Goal: Transaction & Acquisition: Purchase product/service

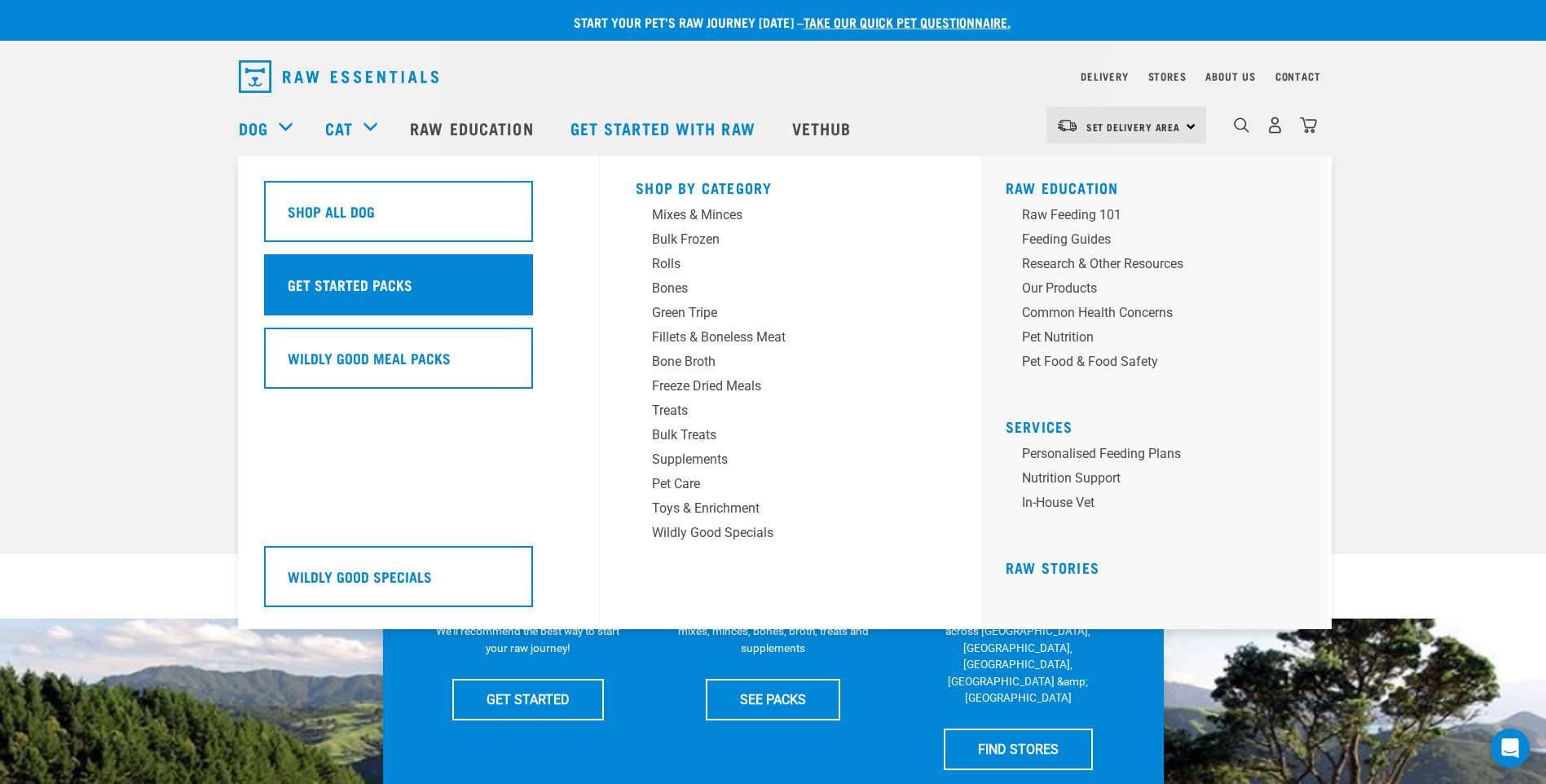
click at [309, 280] on h5 "Get Started Packs" at bounding box center [349, 284] width 124 height 21
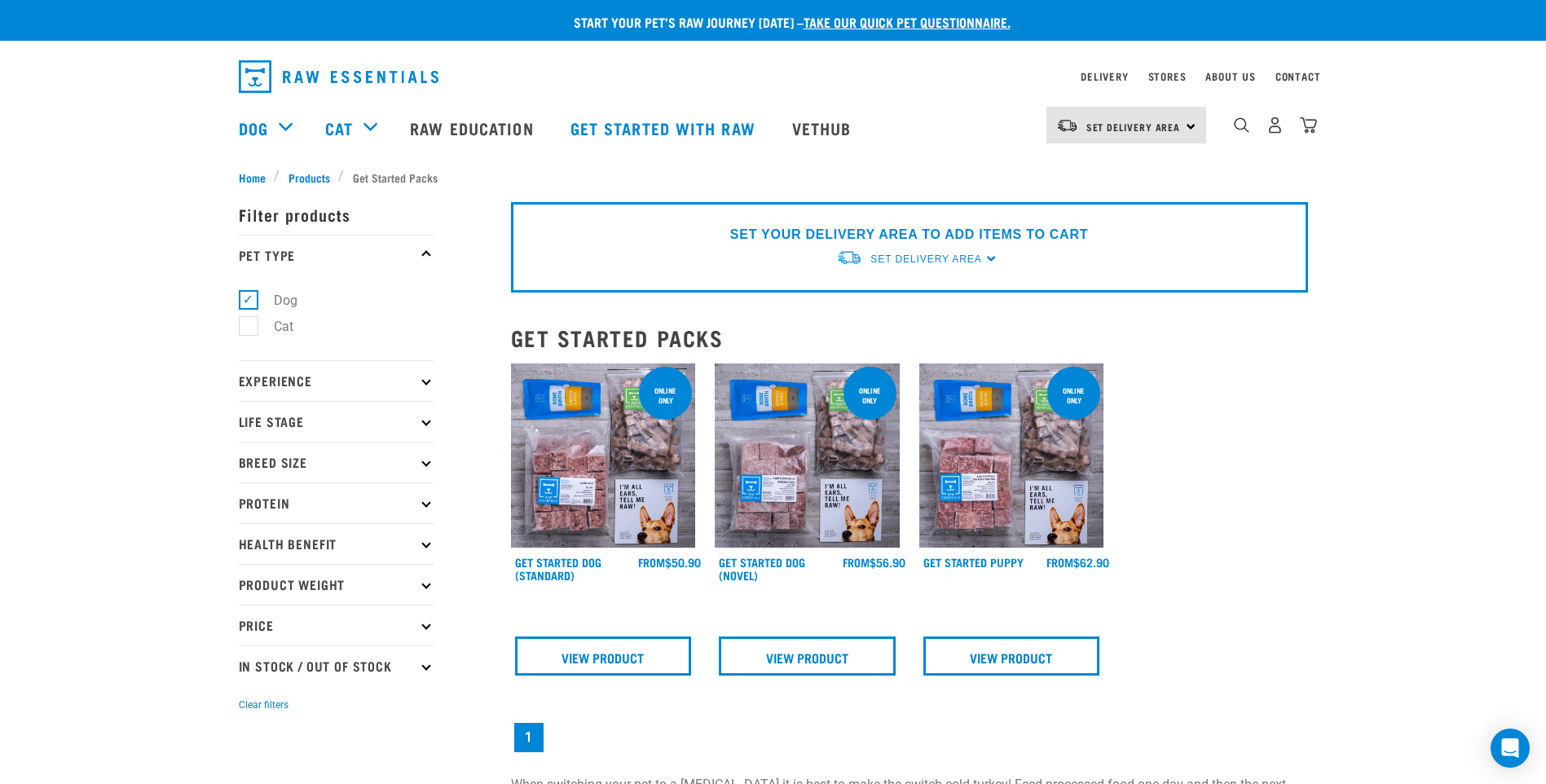
click at [990, 253] on div "SET YOUR DELIVERY AREA TO ADD ITEMS TO CART Set Delivery Area North Island Sout…" at bounding box center [909, 247] width 797 height 90
click at [975, 256] on span "Set Delivery Area" at bounding box center [925, 258] width 111 height 11
click at [881, 303] on link "[GEOGRAPHIC_DATA]" at bounding box center [917, 297] width 162 height 27
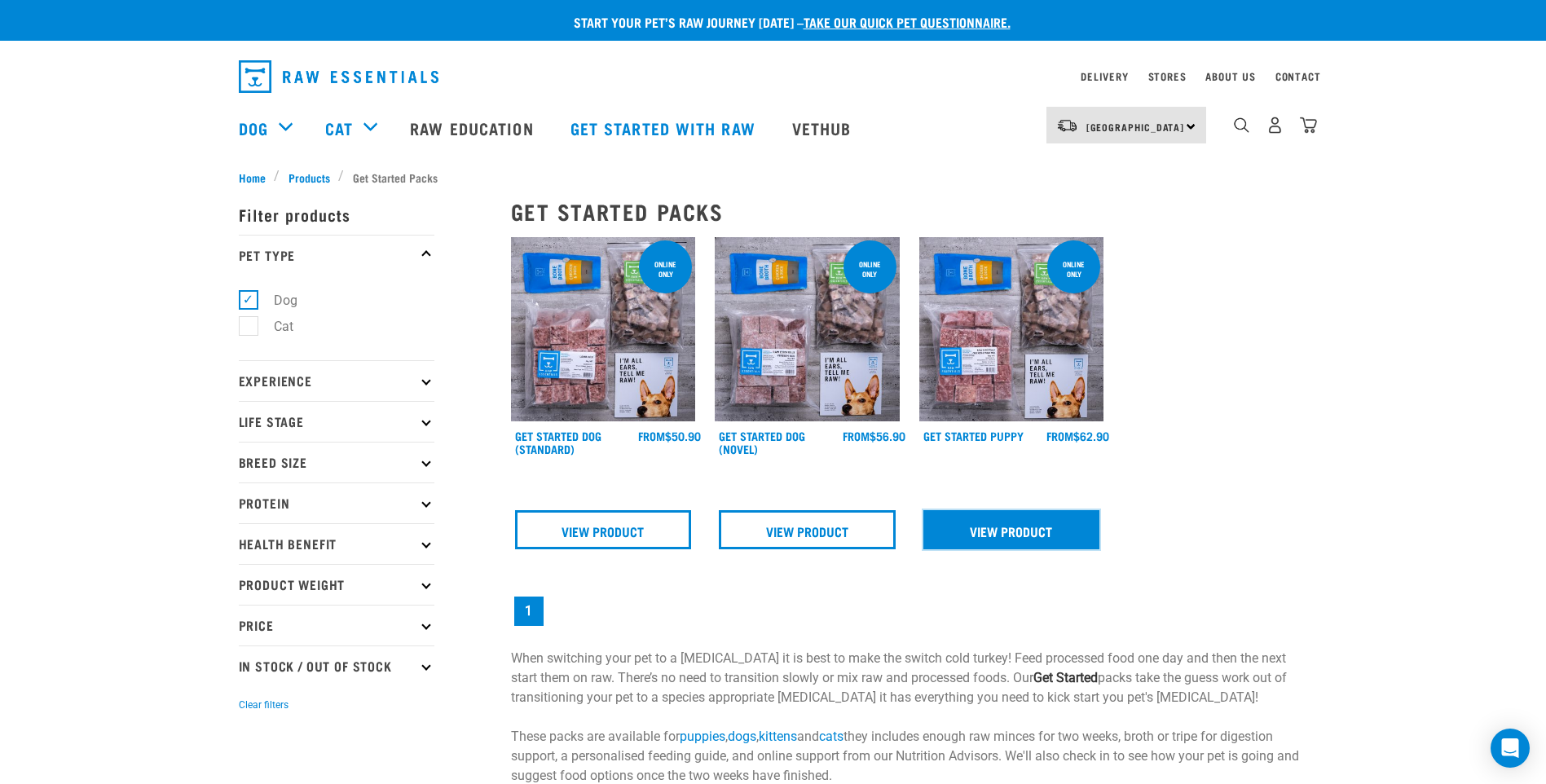
click at [1061, 522] on link "View Product" at bounding box center [1012, 530] width 177 height 39
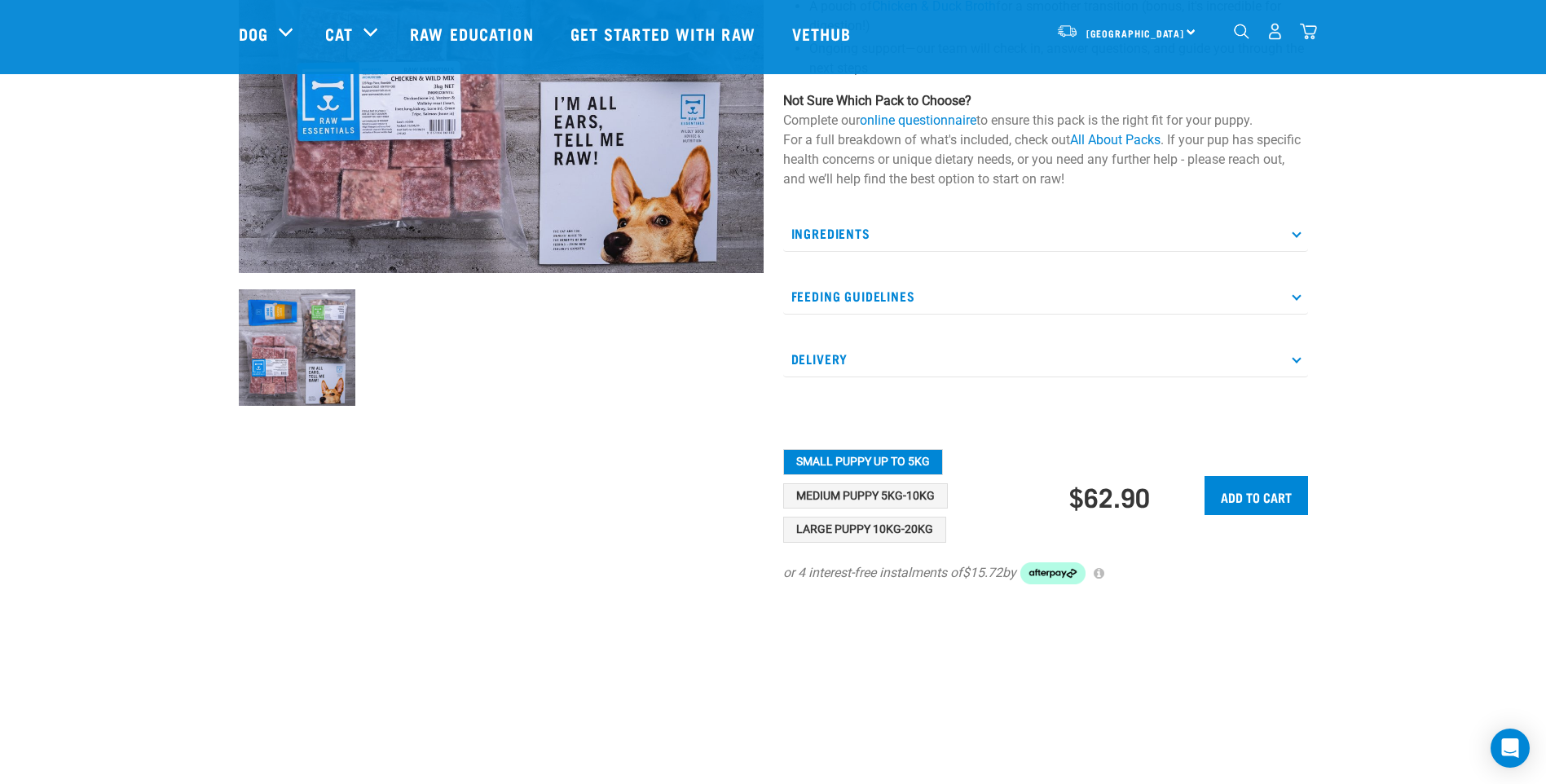
scroll to position [407, 0]
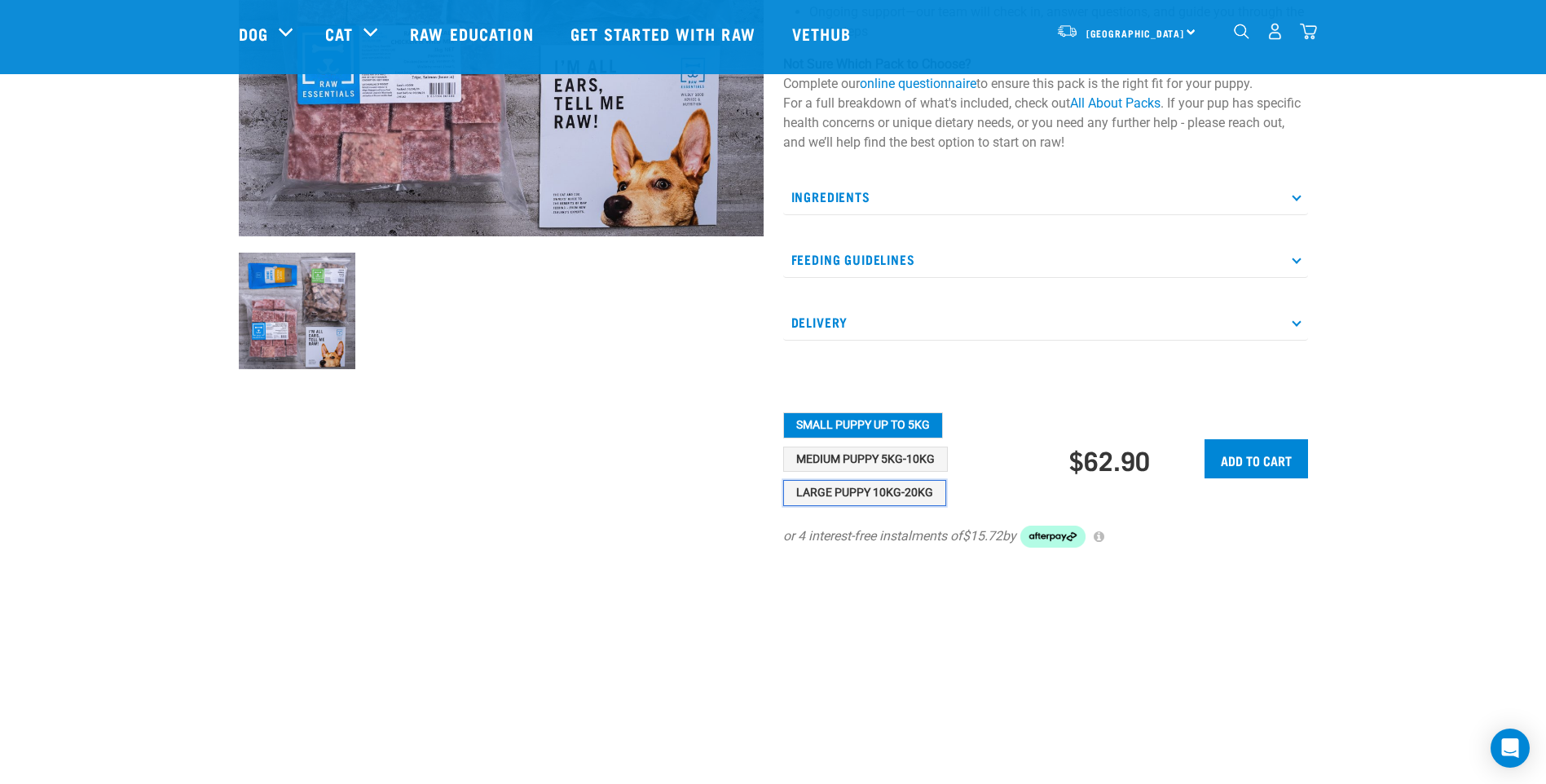
click at [922, 506] on button "Large Puppy 10kg-20kg" at bounding box center [865, 492] width 163 height 26
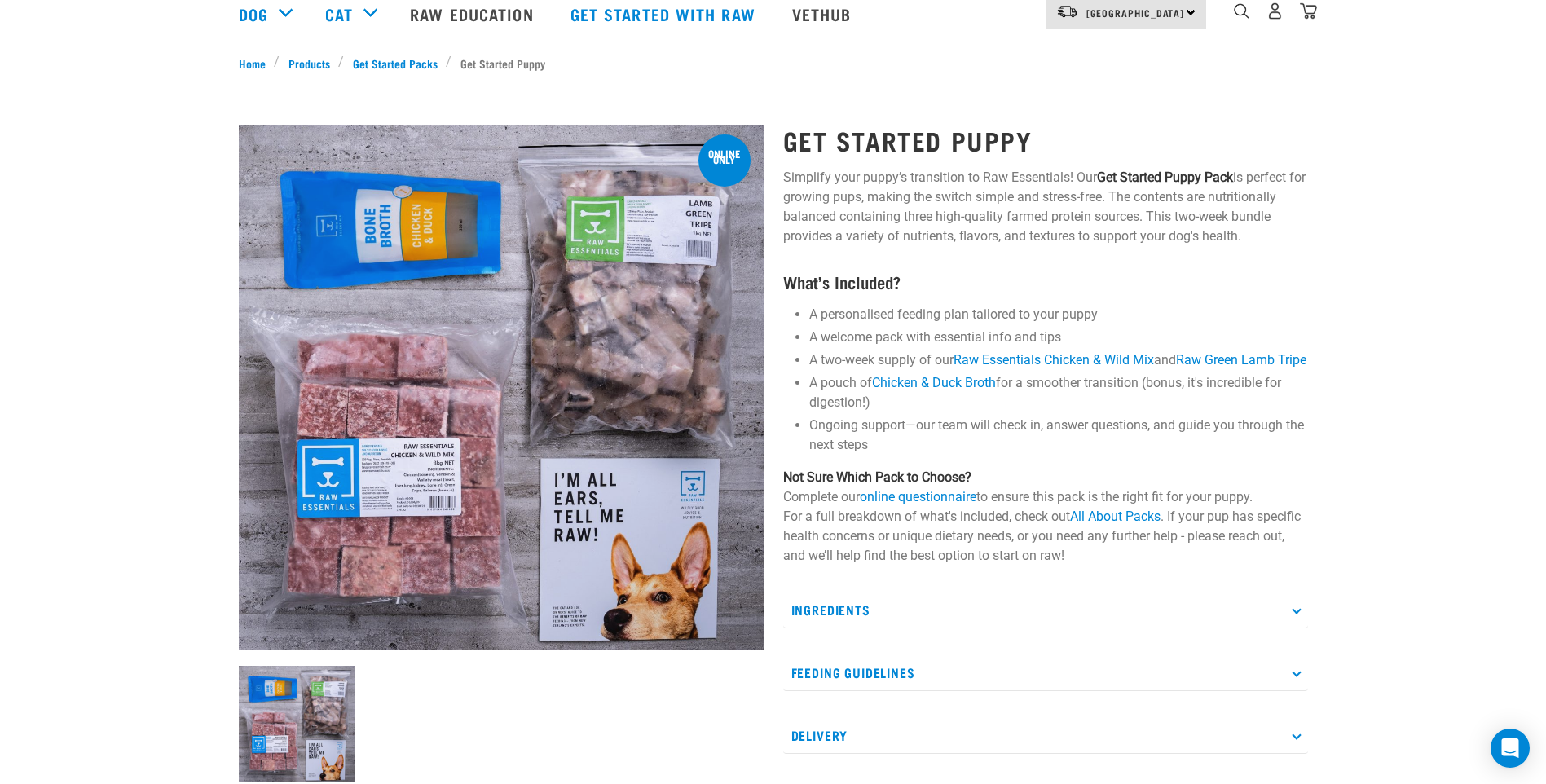
scroll to position [0, 0]
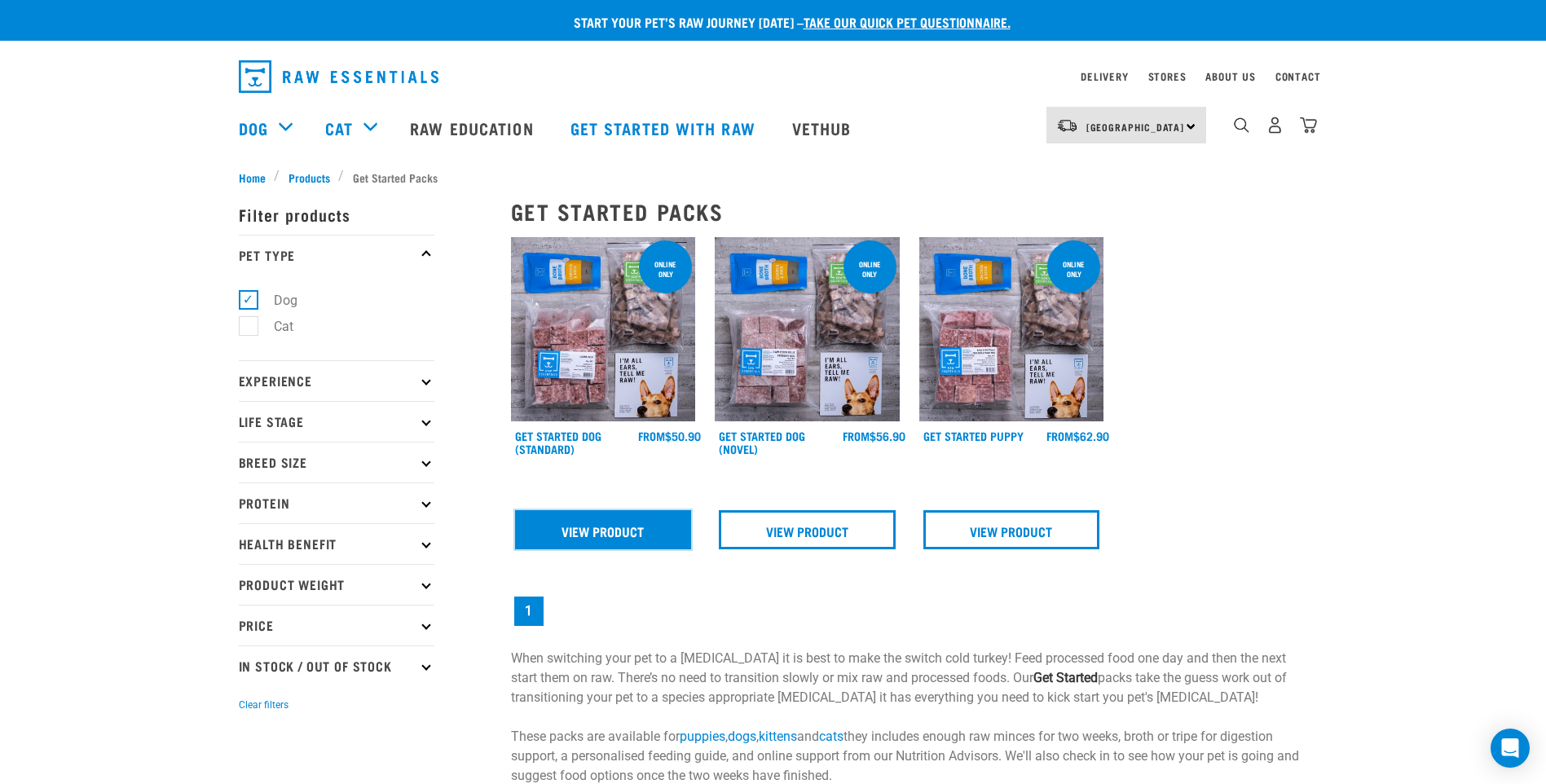
click at [625, 526] on link "View Product" at bounding box center [603, 530] width 177 height 39
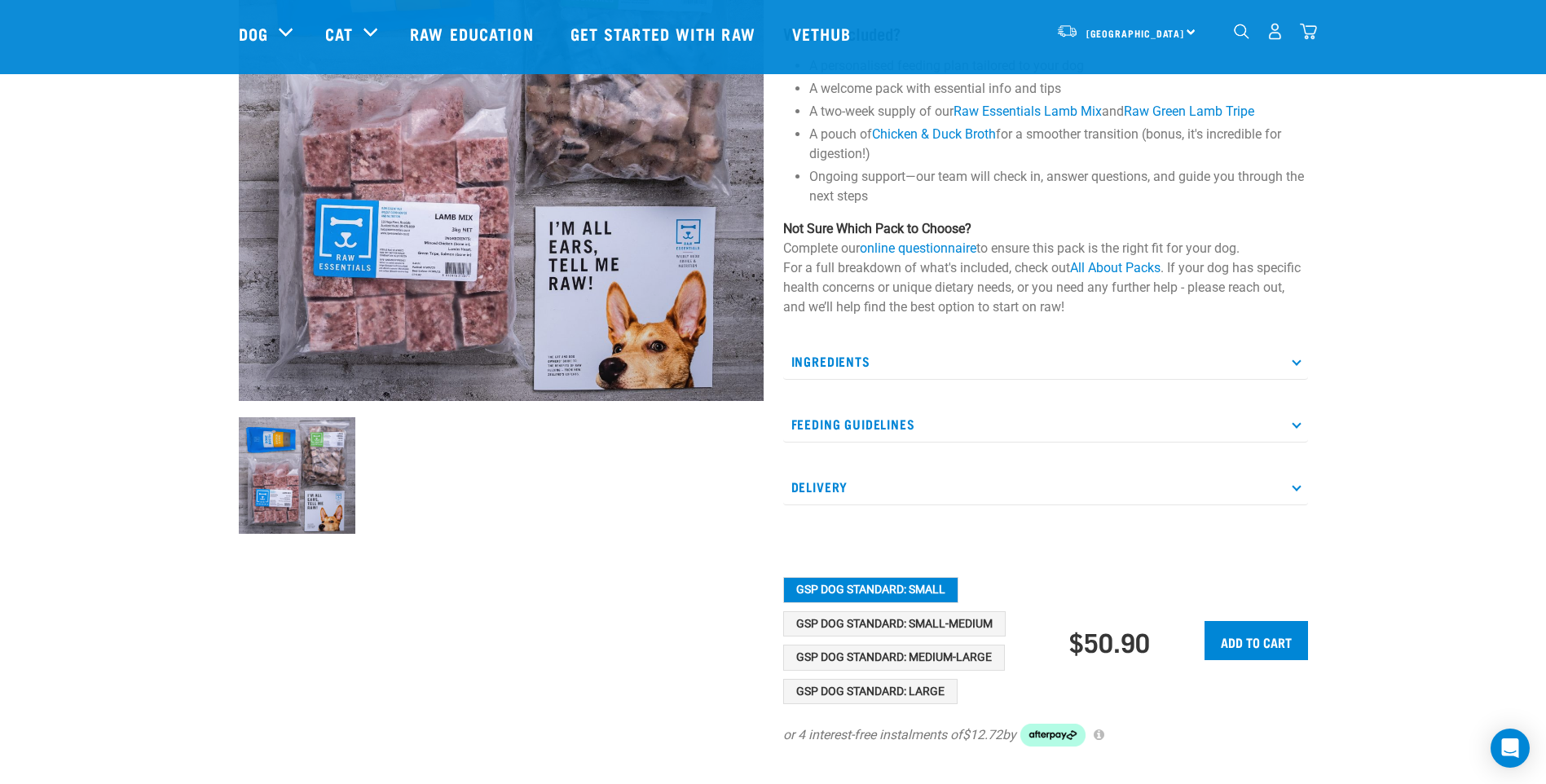
scroll to position [244, 0]
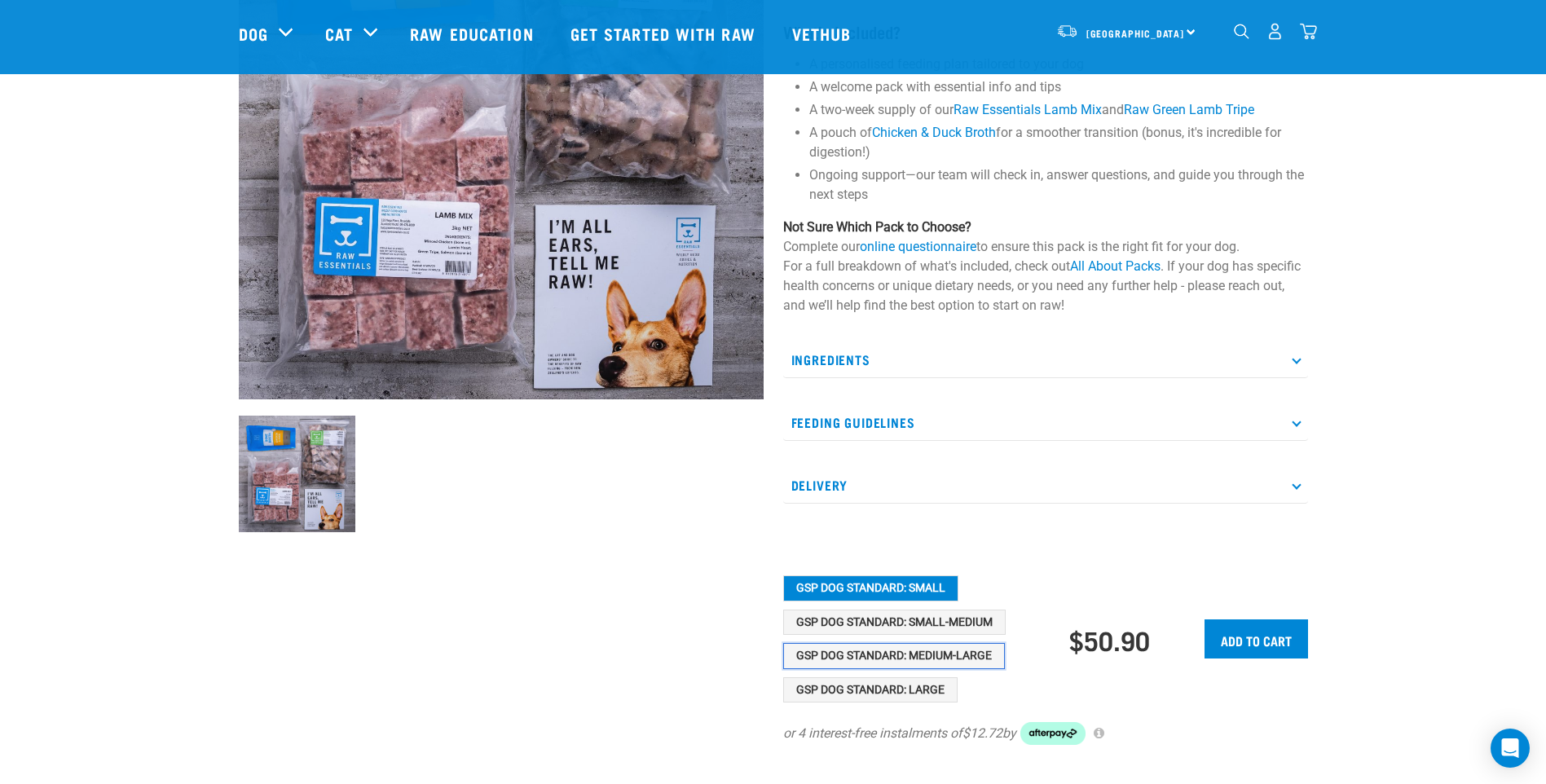
click at [977, 654] on button "GSP Dog Standard: Medium-Large" at bounding box center [894, 655] width 221 height 26
click at [1295, 425] on icon at bounding box center [1296, 421] width 9 height 9
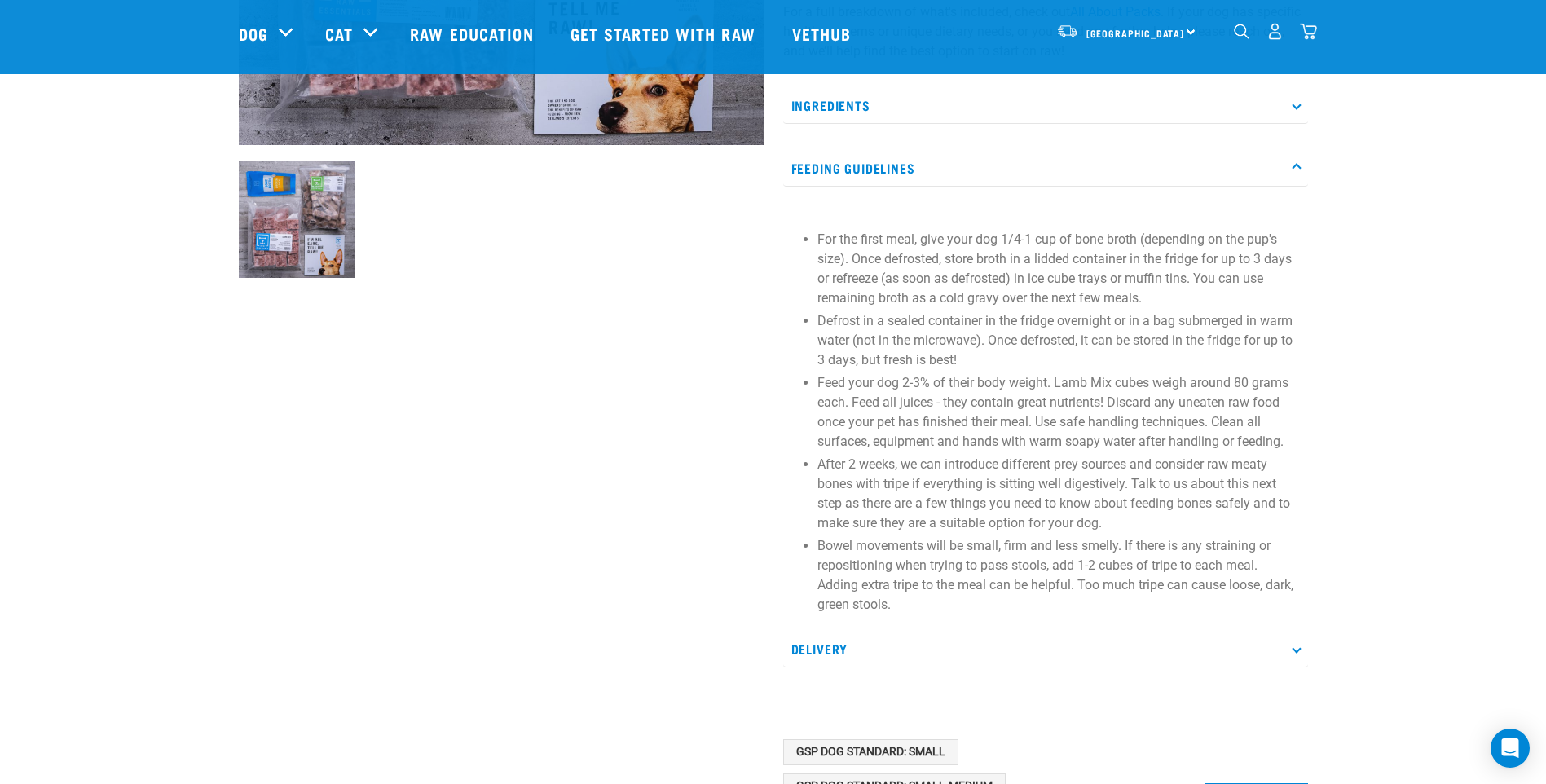
scroll to position [489, 0]
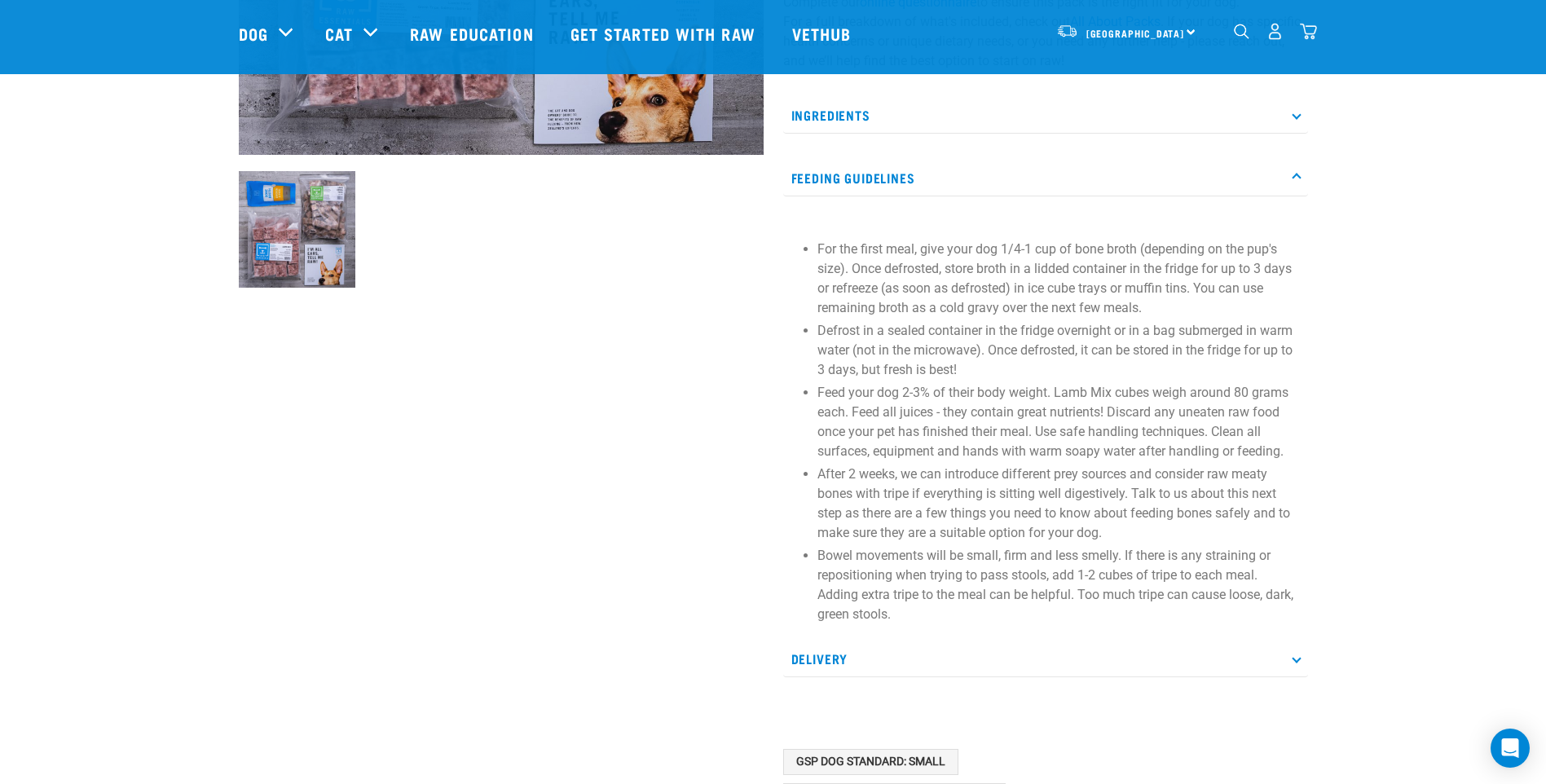
click at [1288, 177] on p "Feeding Guidelines" at bounding box center [1046, 178] width 525 height 37
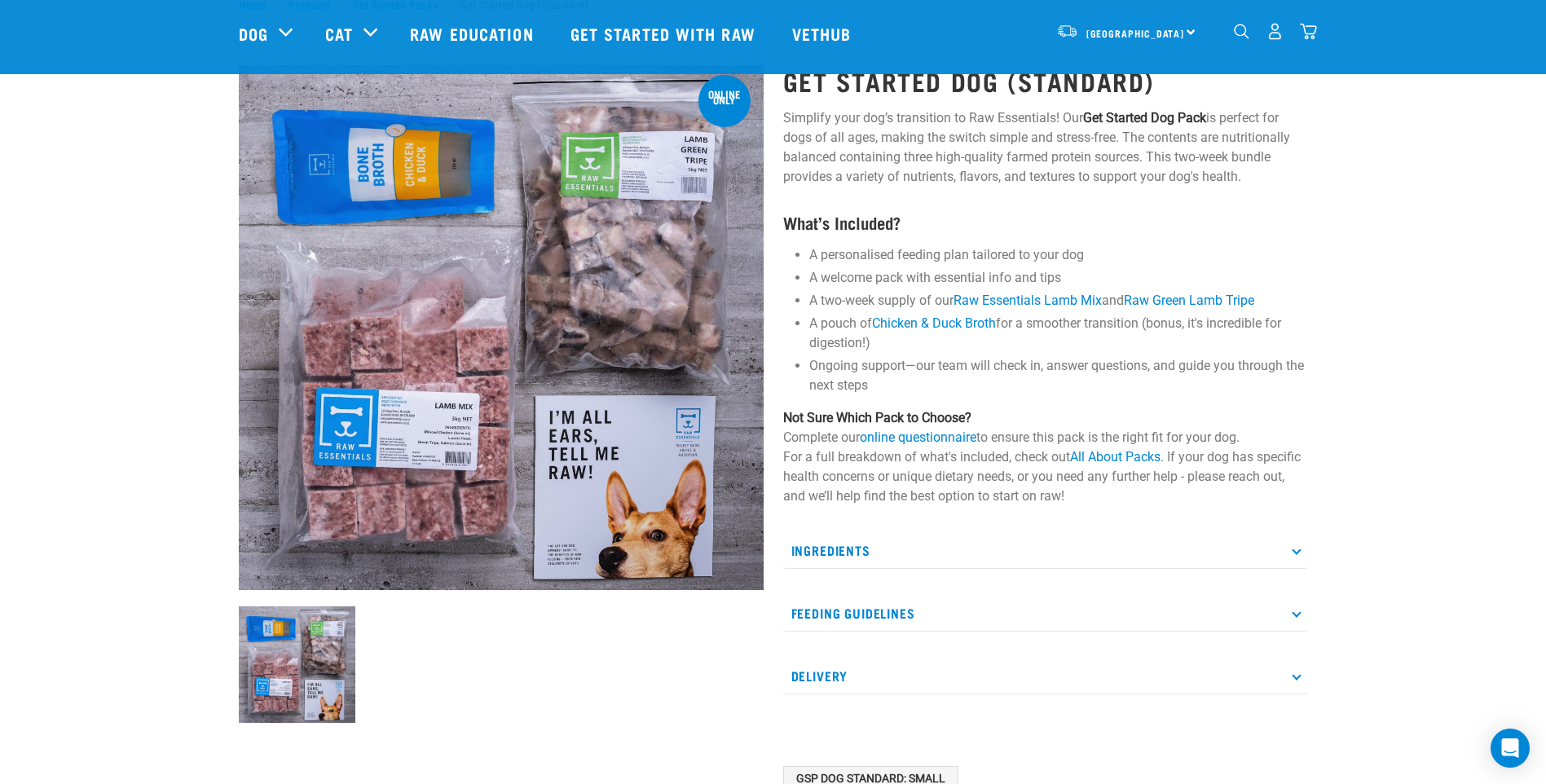
scroll to position [81, 0]
